Goal: Transaction & Acquisition: Purchase product/service

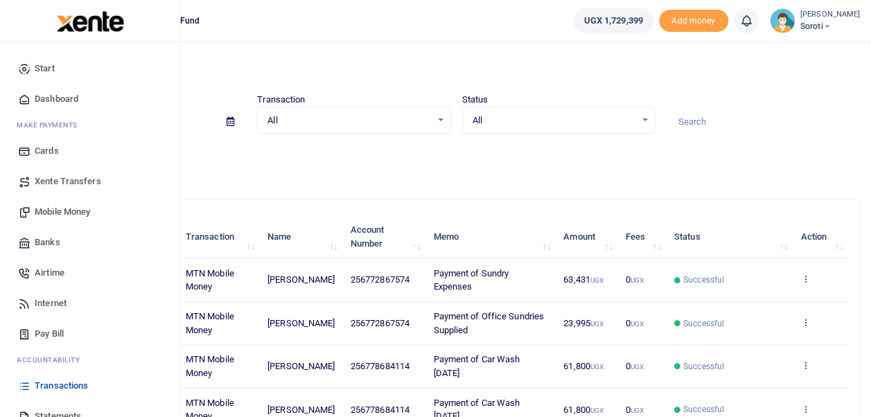
click at [58, 209] on span "Mobile Money" at bounding box center [62, 212] width 55 height 14
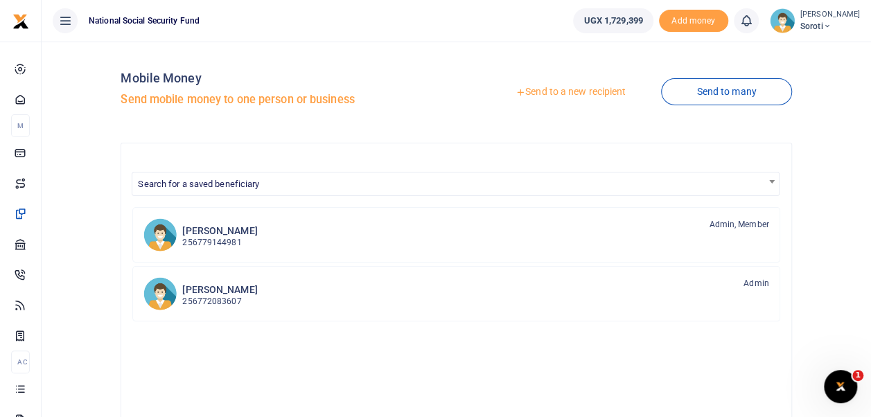
click at [563, 94] on link "Send to a new recipient" at bounding box center [570, 92] width 181 height 25
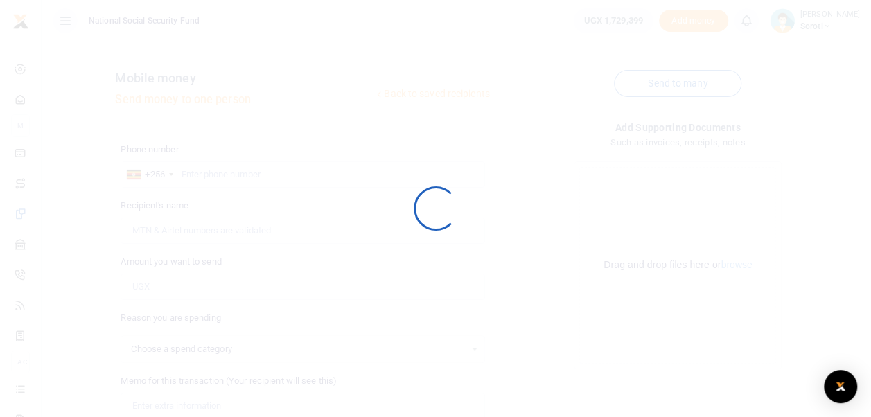
select select
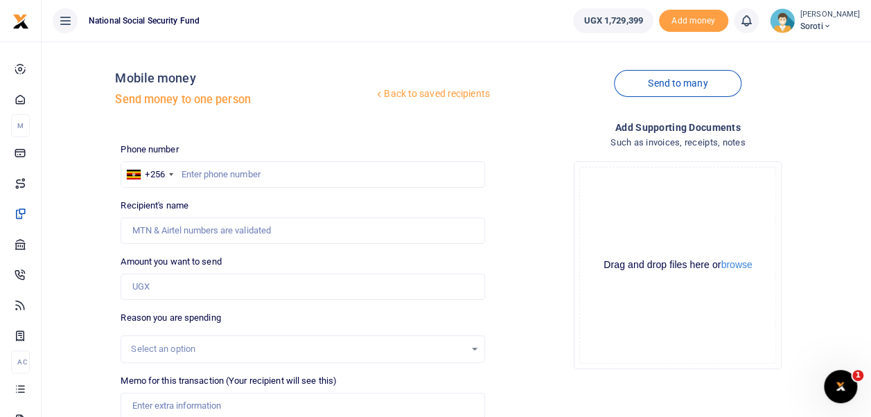
click at [205, 173] on div at bounding box center [435, 208] width 871 height 417
click at [189, 175] on input "text" at bounding box center [303, 174] width 364 height 26
type input "0772867574"
type input "[PERSON_NAME]"
type input "0772867574"
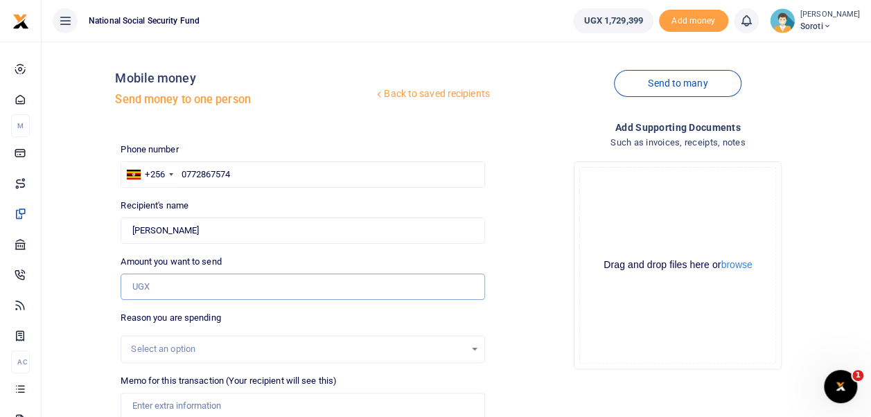
click at [159, 288] on input "Amount you want to send" at bounding box center [303, 287] width 364 height 26
type input "145,500"
click at [546, 342] on div "Drop your files here Drag and drop files here or browse Powered by Uppy" at bounding box center [678, 265] width 364 height 230
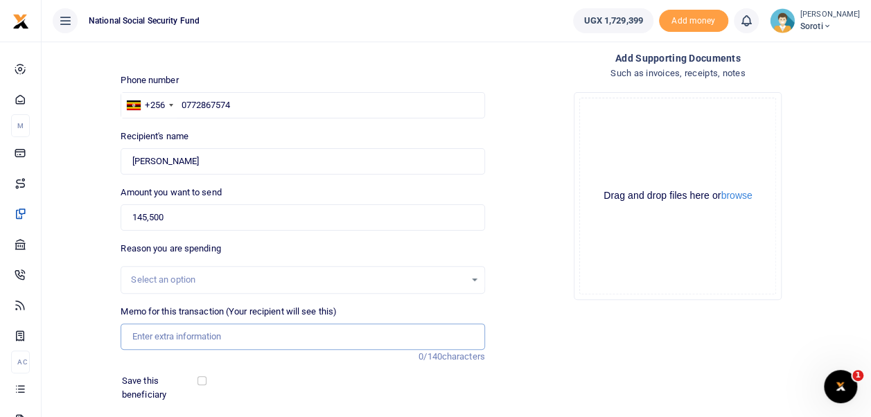
click at [153, 333] on input "Memo for this transaction (Your recipient will see this)" at bounding box center [303, 337] width 364 height 26
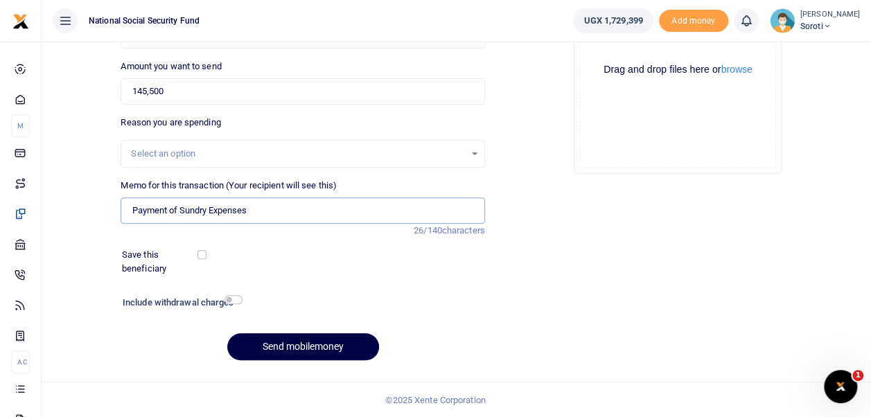
type input "Payment of Sundry Expenses"
click at [201, 254] on input "checkbox" at bounding box center [202, 254] width 9 height 9
checkbox input "true"
click at [231, 299] on input "checkbox" at bounding box center [234, 299] width 18 height 9
checkbox input "true"
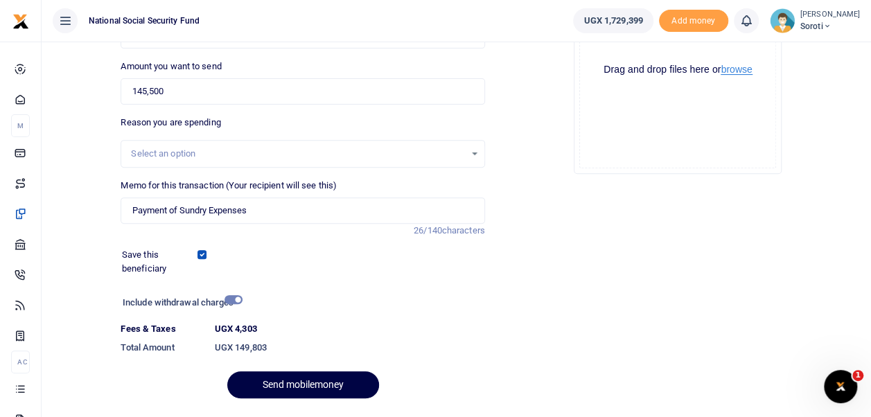
click at [749, 68] on button "browse" at bounding box center [736, 69] width 31 height 10
click at [287, 383] on button "Send mobilemoney" at bounding box center [303, 385] width 152 height 27
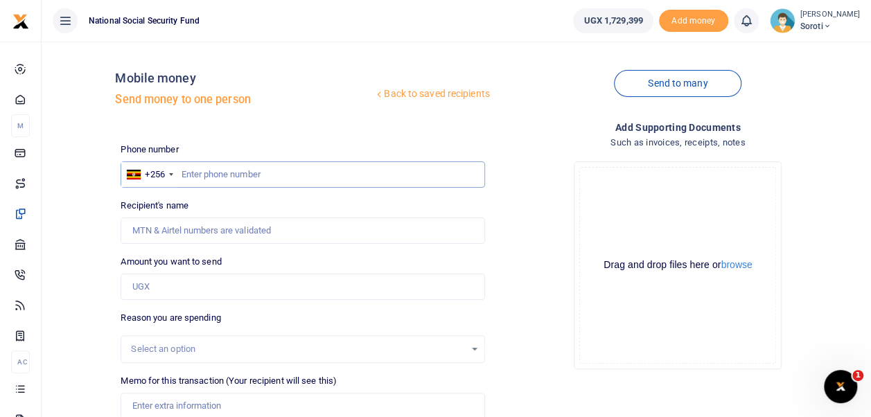
click at [203, 174] on input "text" at bounding box center [303, 174] width 364 height 26
type input "0772867574"
type input "[PERSON_NAME]"
type input "0772867574"
click at [182, 283] on input "Amount you want to send" at bounding box center [303, 287] width 364 height 26
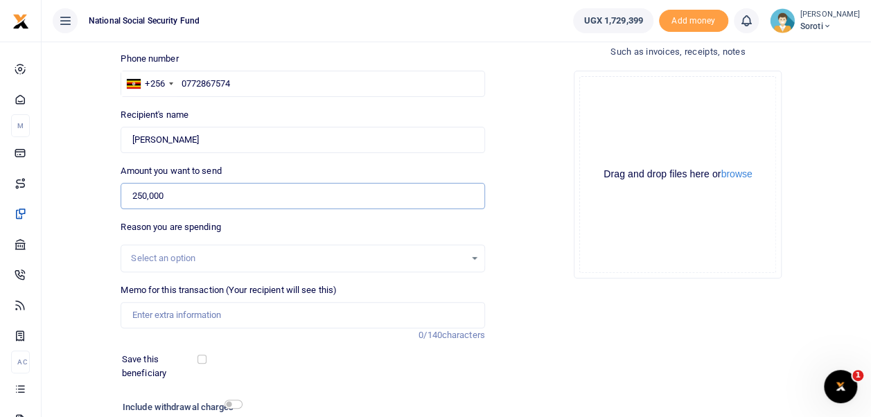
scroll to position [195, 0]
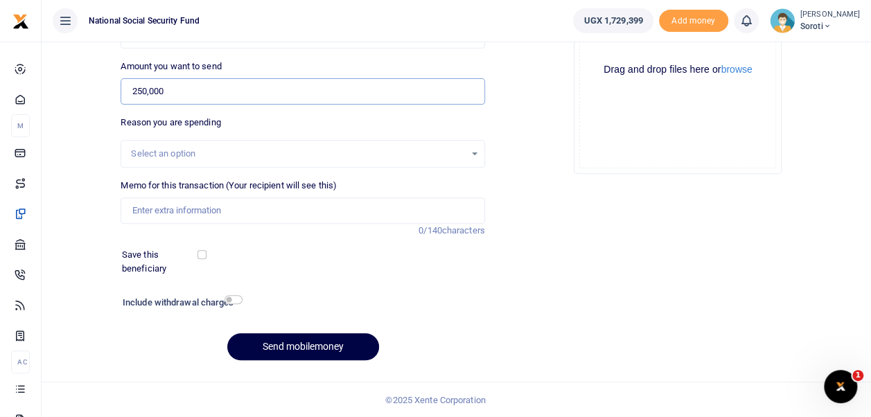
type input "250,000"
click at [161, 213] on input "Memo for this transaction (Your recipient will see this)" at bounding box center [303, 211] width 364 height 26
type input "Payment Hot Place for Office"
click at [205, 256] on input "checkbox" at bounding box center [202, 254] width 9 height 9
checkbox input "true"
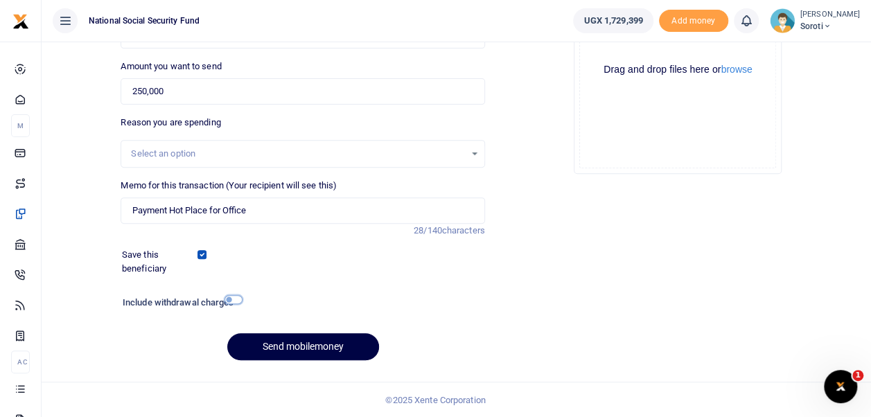
click at [231, 299] on input "checkbox" at bounding box center [234, 299] width 18 height 9
checkbox input "true"
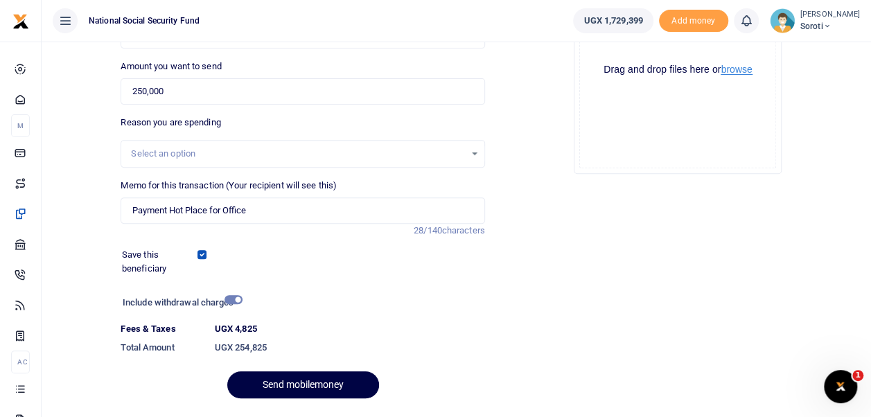
click at [736, 73] on button "browse" at bounding box center [736, 69] width 31 height 10
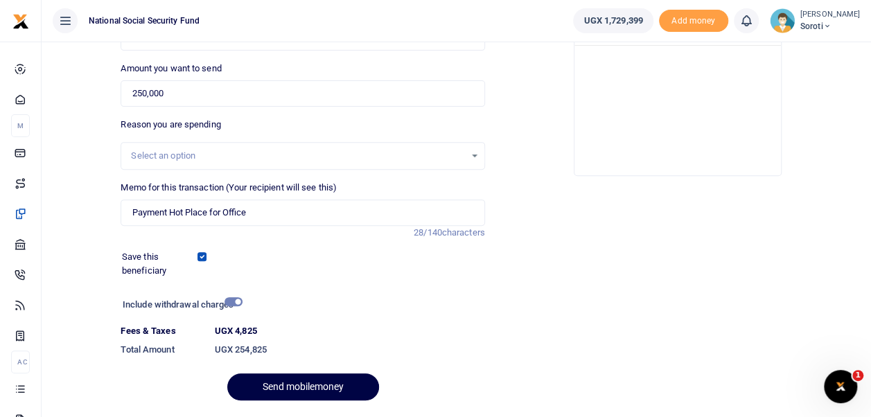
scroll to position [234, 0]
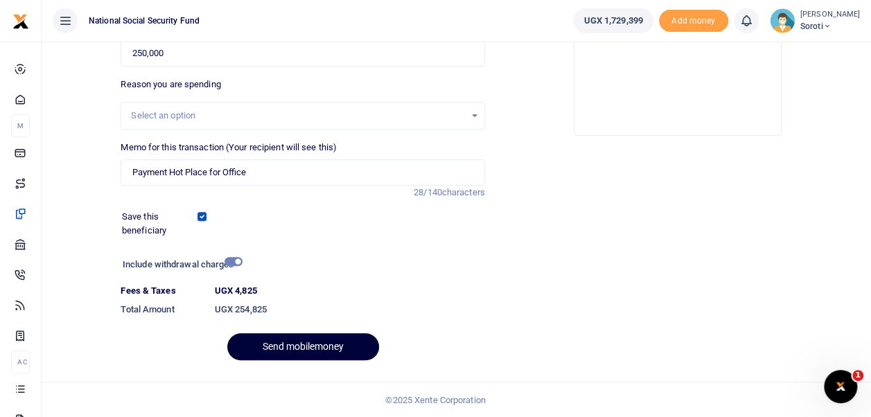
click at [313, 342] on button "Send mobilemoney" at bounding box center [303, 346] width 152 height 27
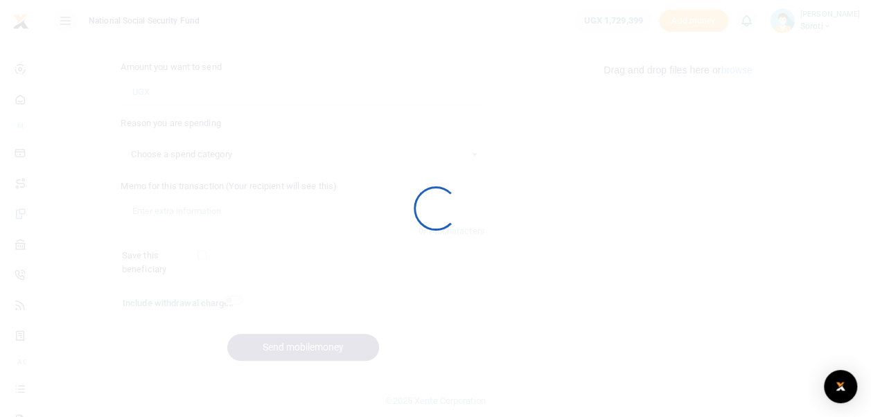
scroll to position [195, 0]
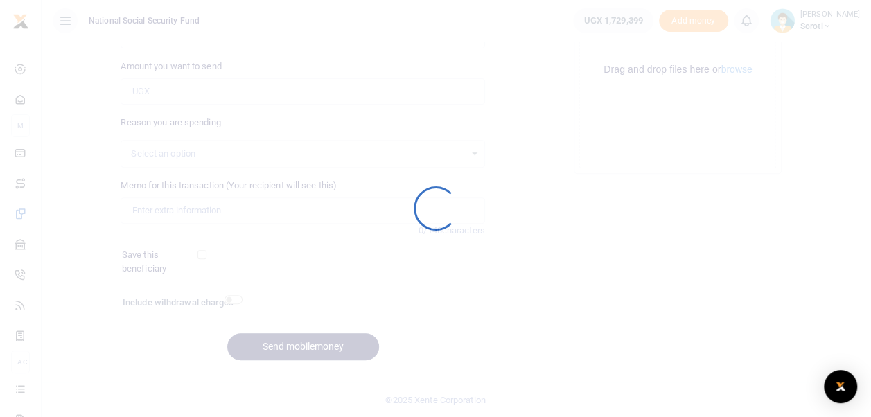
select select
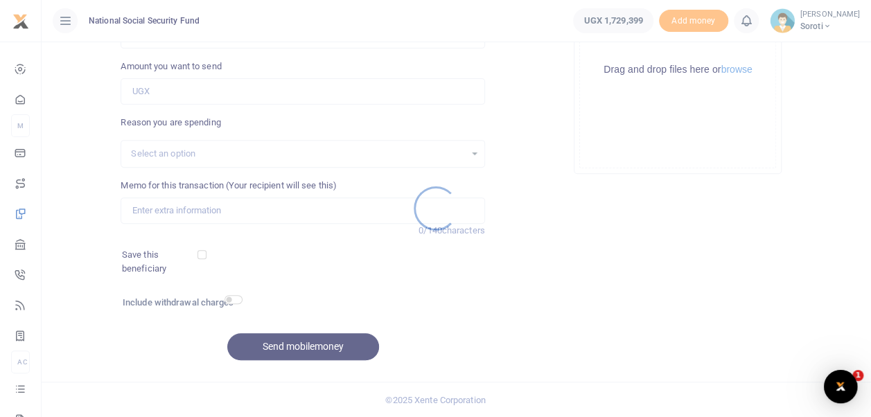
scroll to position [0, 0]
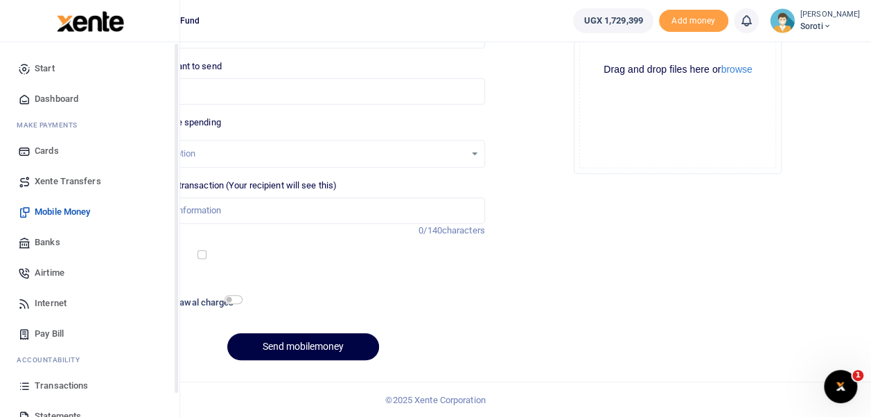
click at [47, 98] on span "Dashboard" at bounding box center [57, 99] width 44 height 14
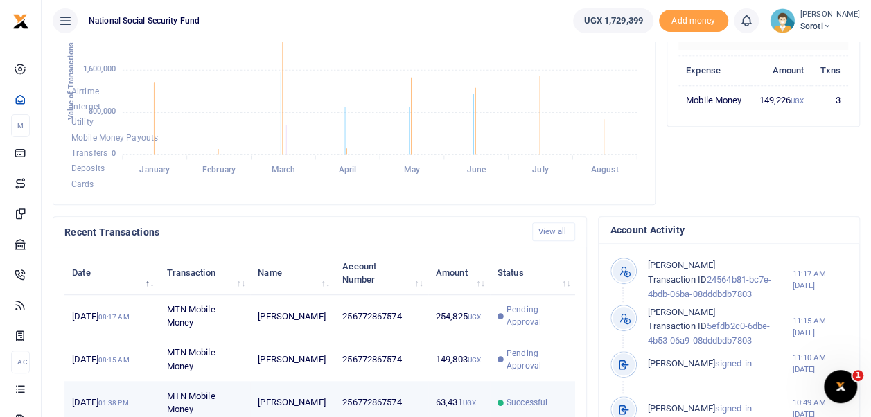
scroll to position [201, 0]
